Goal: Task Accomplishment & Management: Manage account settings

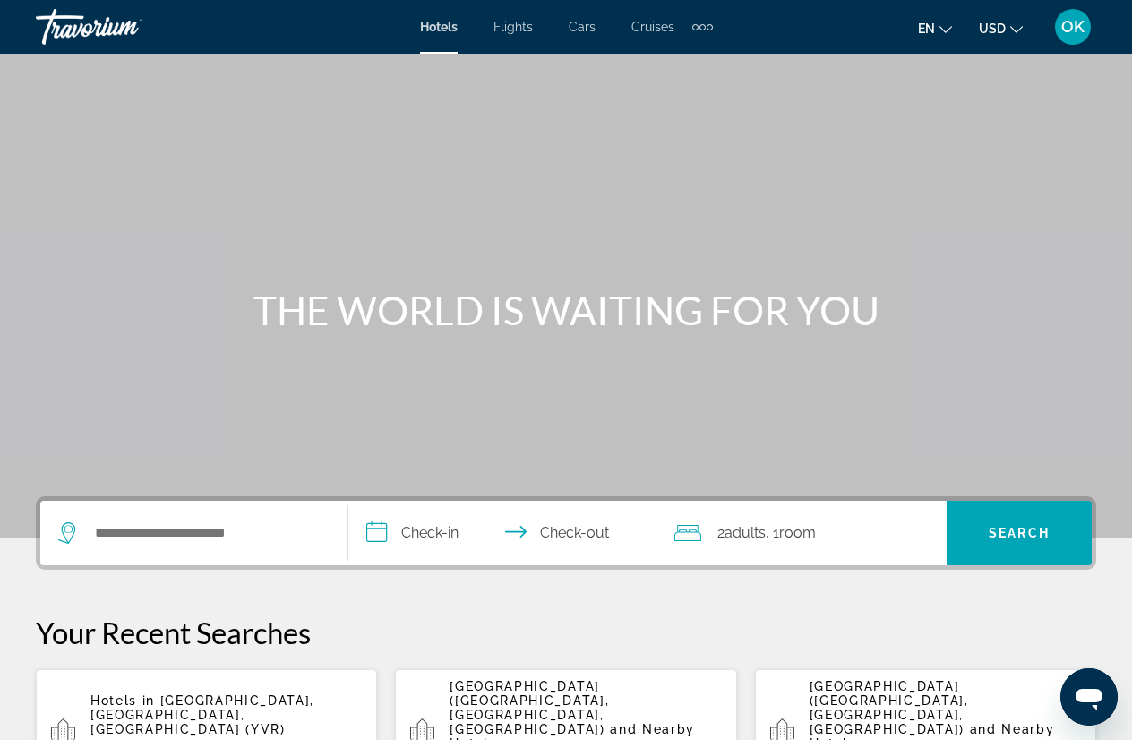
drag, startPoint x: 579, startPoint y: 178, endPoint x: 698, endPoint y: 141, distance: 124.6
click at [578, 178] on div "Main content" at bounding box center [566, 268] width 1132 height 537
click at [1083, 27] on span "OK" at bounding box center [1072, 27] width 23 height 18
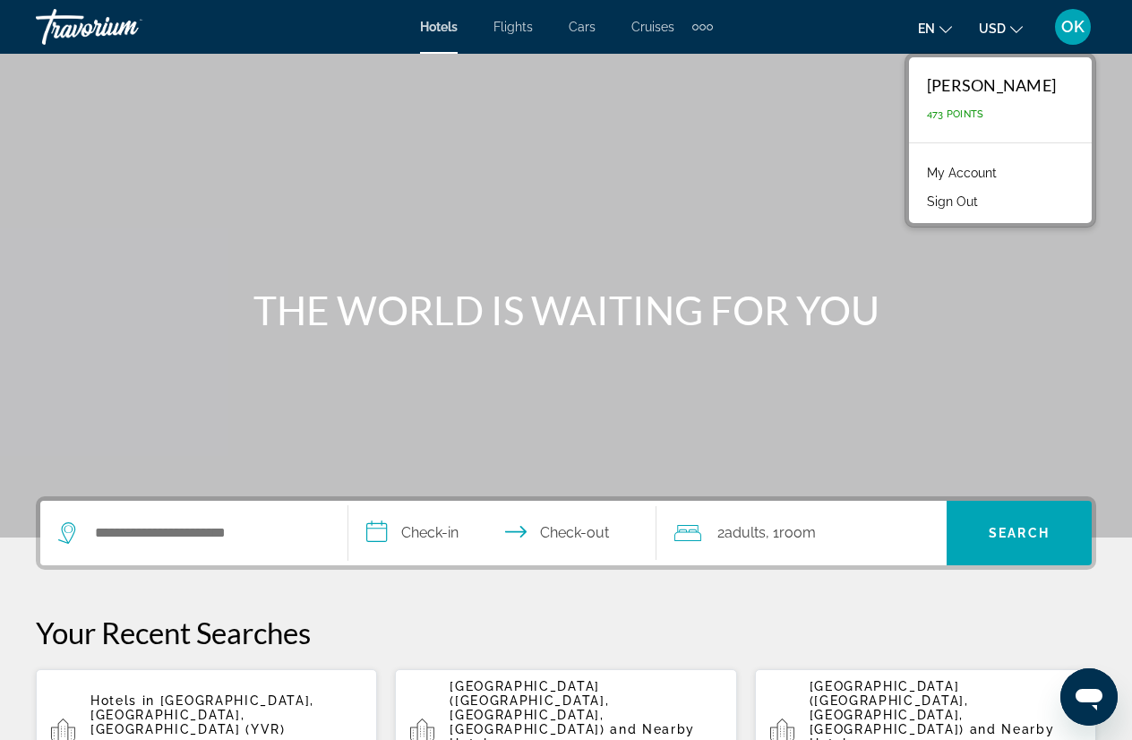
click at [1006, 171] on link "My Account" at bounding box center [962, 172] width 88 height 23
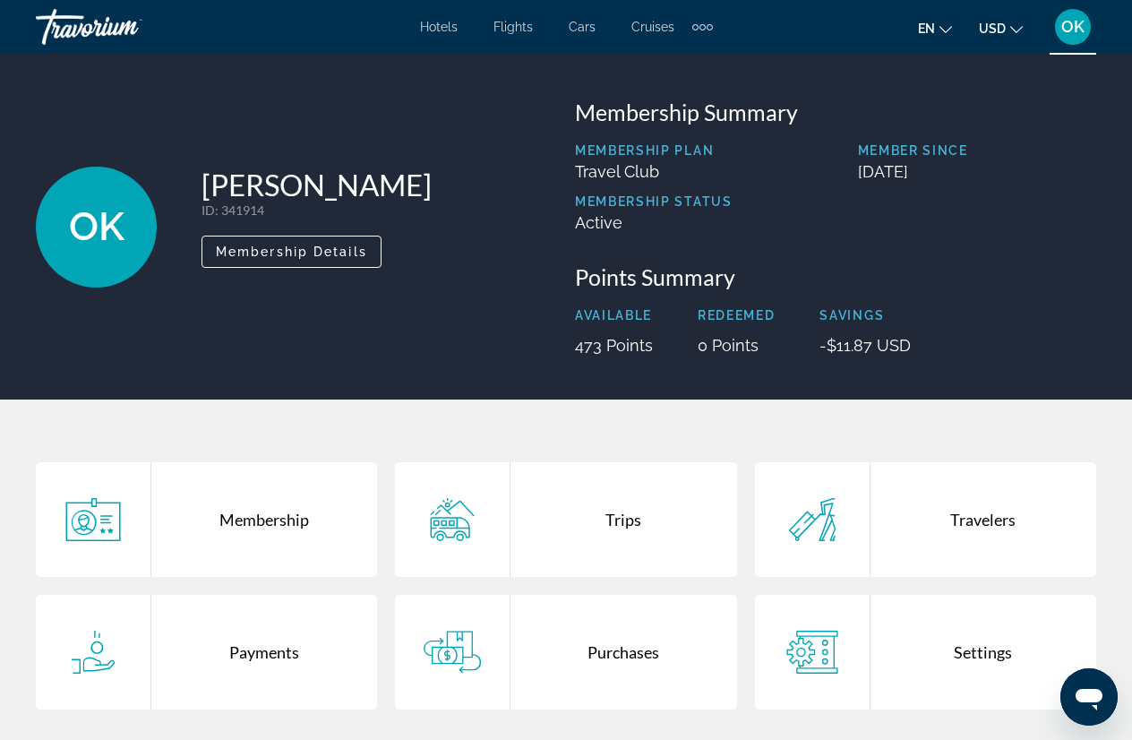
click at [278, 525] on div "Membership" at bounding box center [264, 519] width 226 height 115
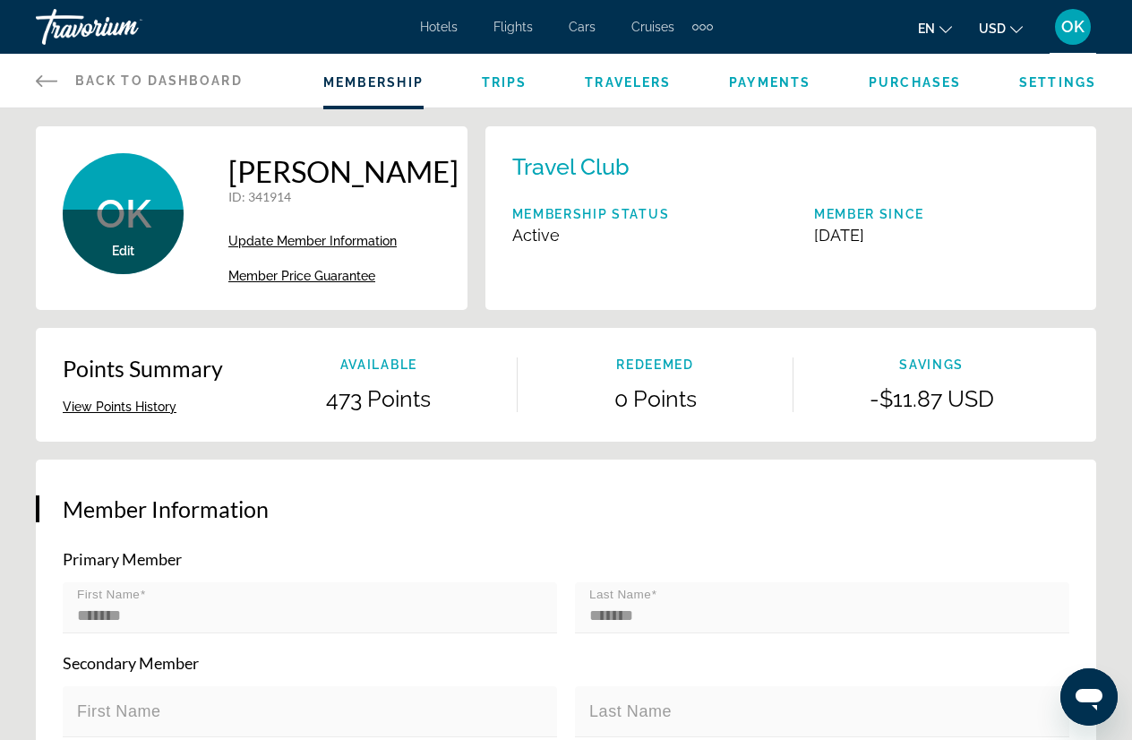
drag, startPoint x: 21, startPoint y: 652, endPoint x: 99, endPoint y: 353, distance: 309.1
